Goal: Task Accomplishment & Management: Manage account settings

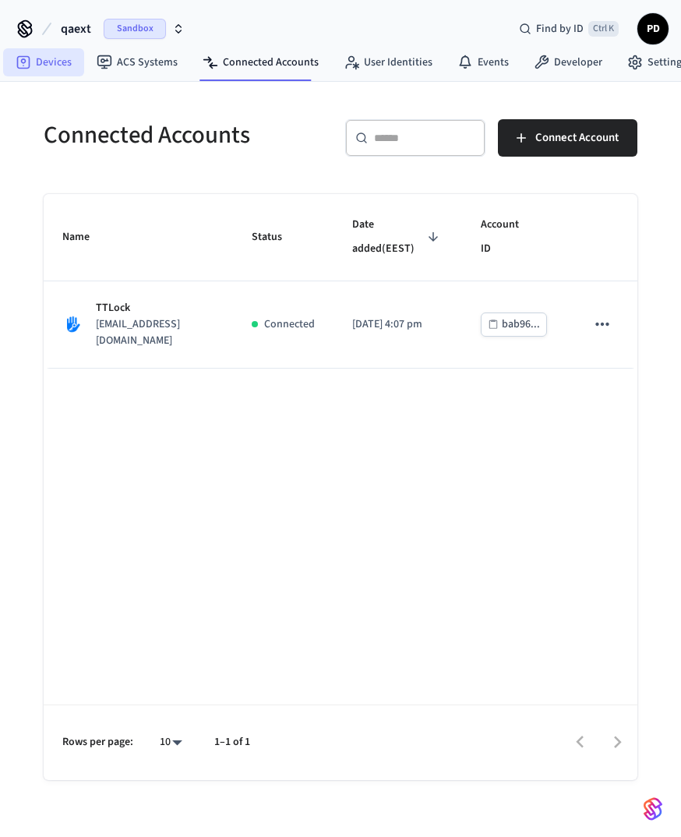
click at [53, 57] on link "Devices" at bounding box center [43, 62] width 81 height 28
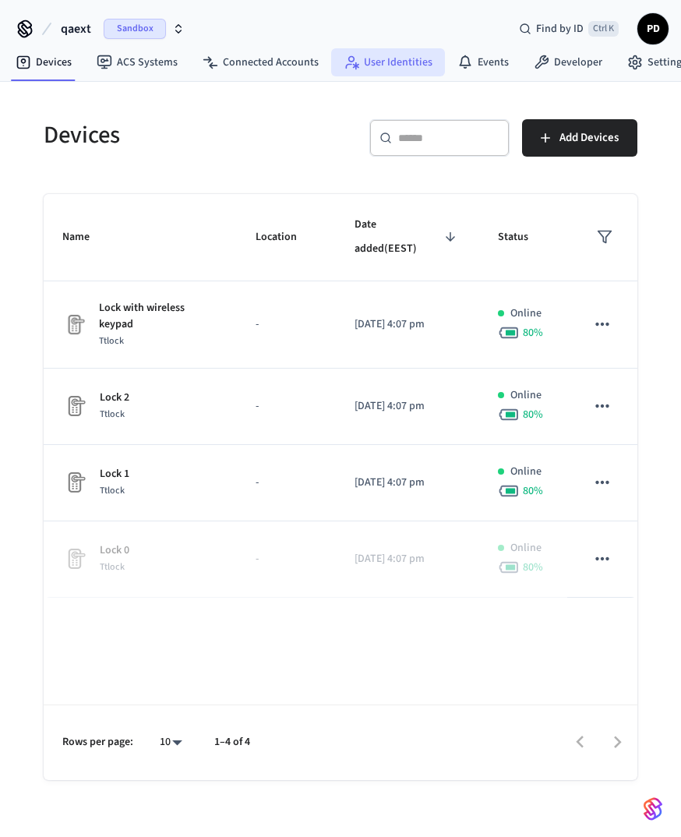
click at [383, 57] on link "User Identities" at bounding box center [388, 62] width 114 height 28
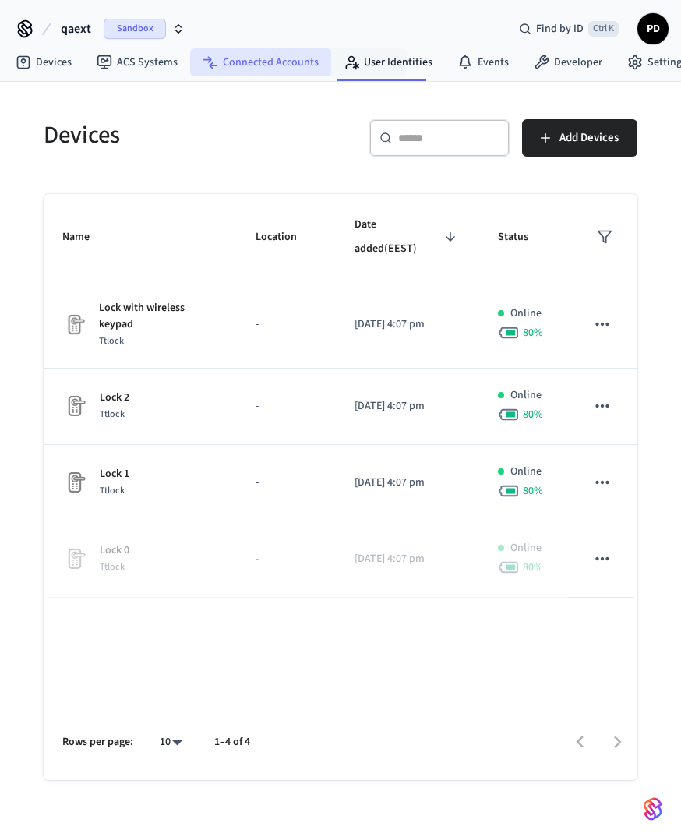
click at [267, 65] on link "Connected Accounts" at bounding box center [260, 62] width 141 height 28
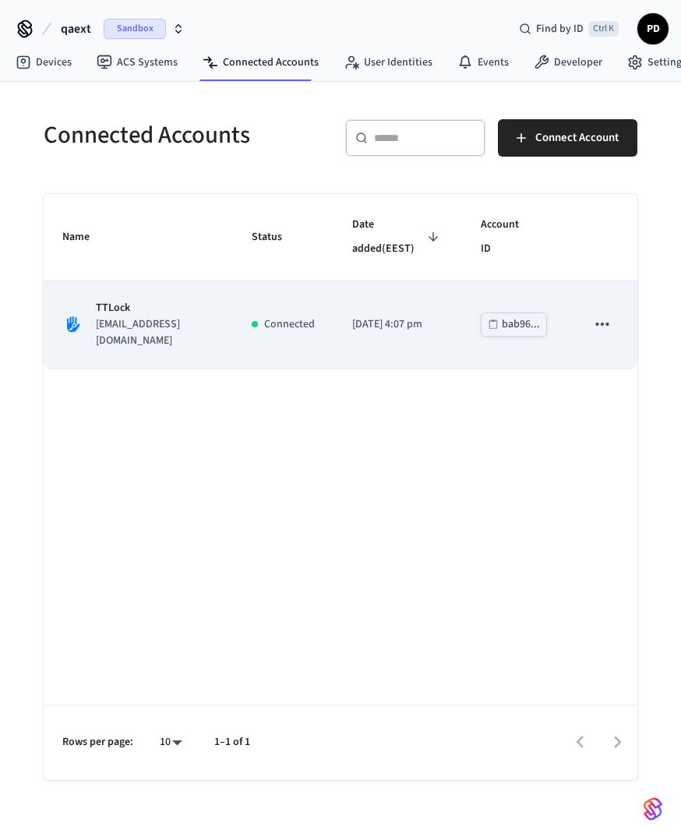
click at [608, 314] on icon "sticky table" at bounding box center [602, 324] width 20 height 20
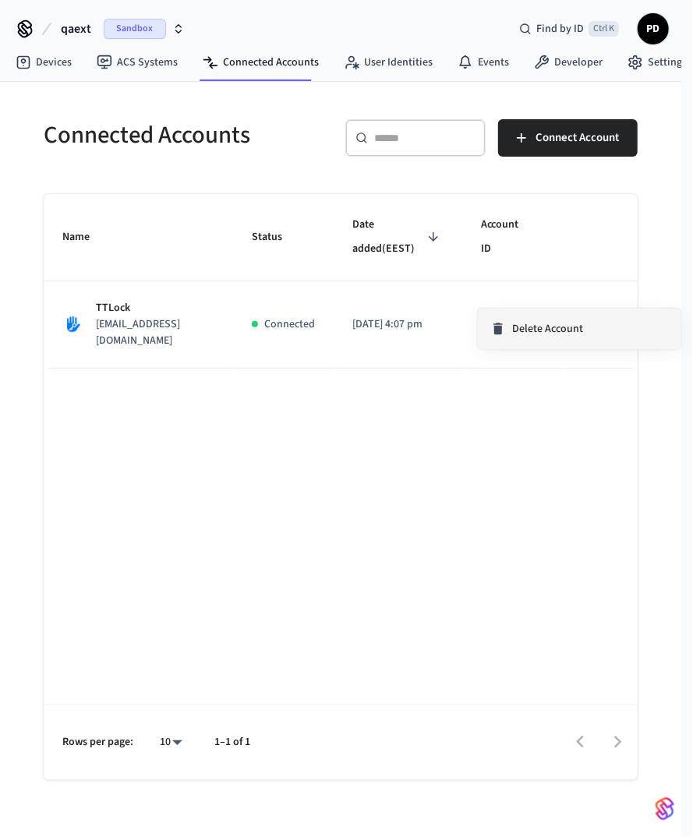
click at [588, 334] on li "Delete Account" at bounding box center [579, 329] width 203 height 41
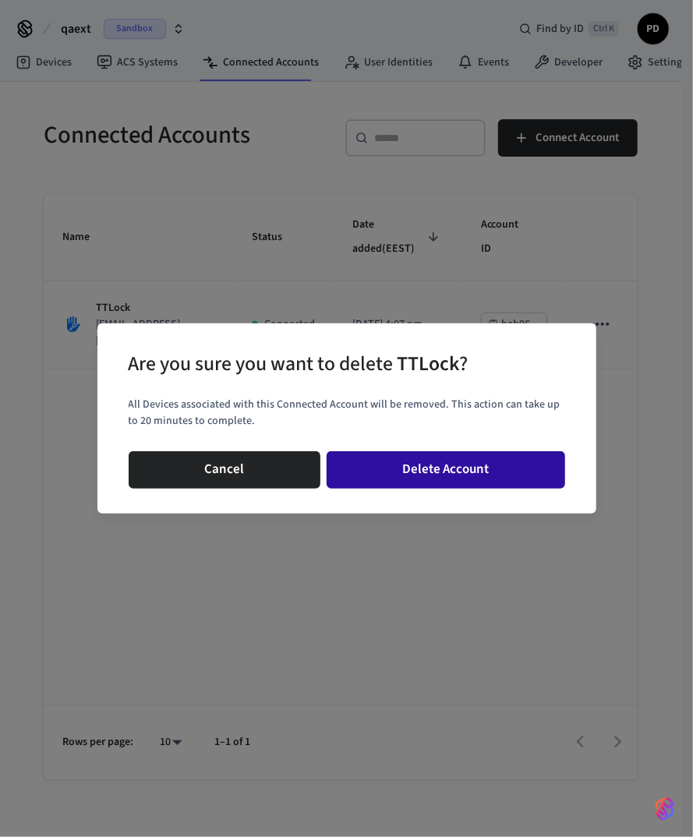
click at [475, 466] on button "Delete Account" at bounding box center [446, 469] width 239 height 37
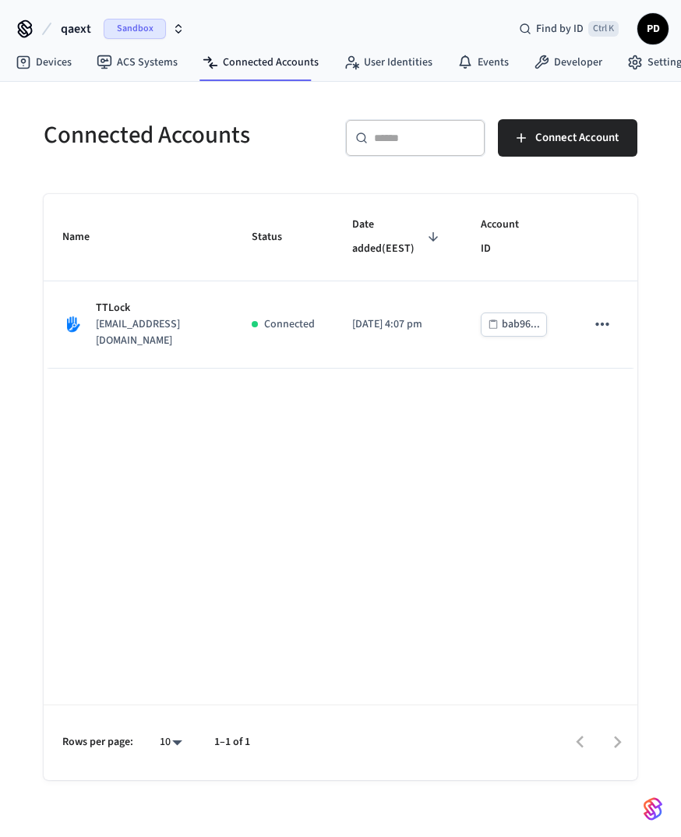
click at [427, 34] on div "qaext Sandbox Find by ID Ctrl K PD" at bounding box center [340, 22] width 681 height 45
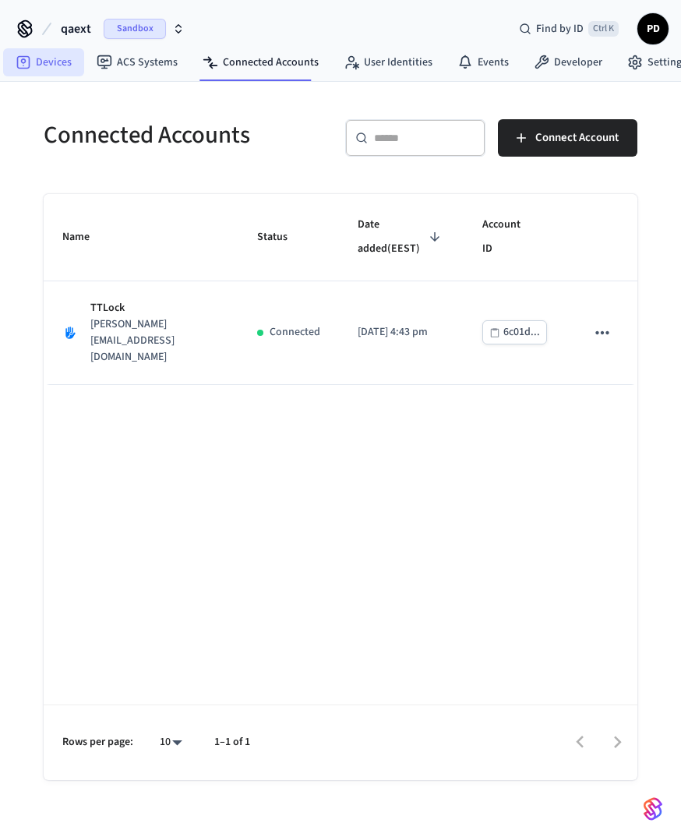
click at [64, 70] on link "Devices" at bounding box center [43, 62] width 81 height 28
